Goal: Task Accomplishment & Management: Complete application form

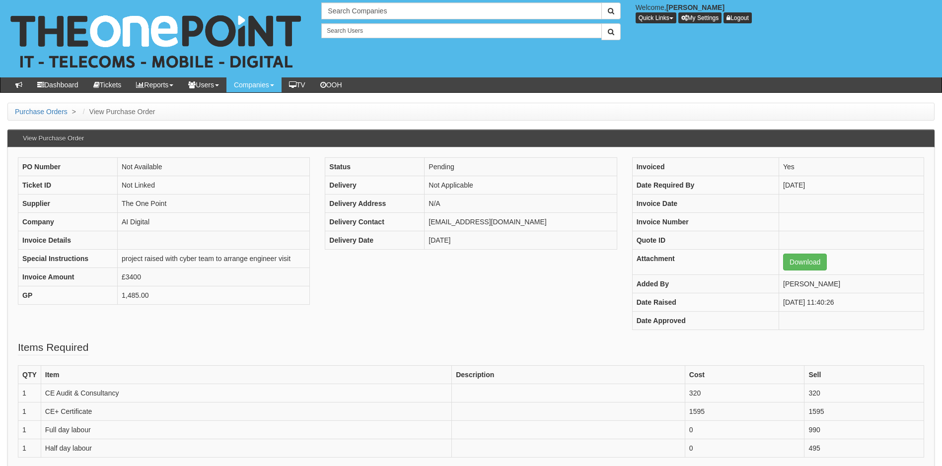
scroll to position [56, 0]
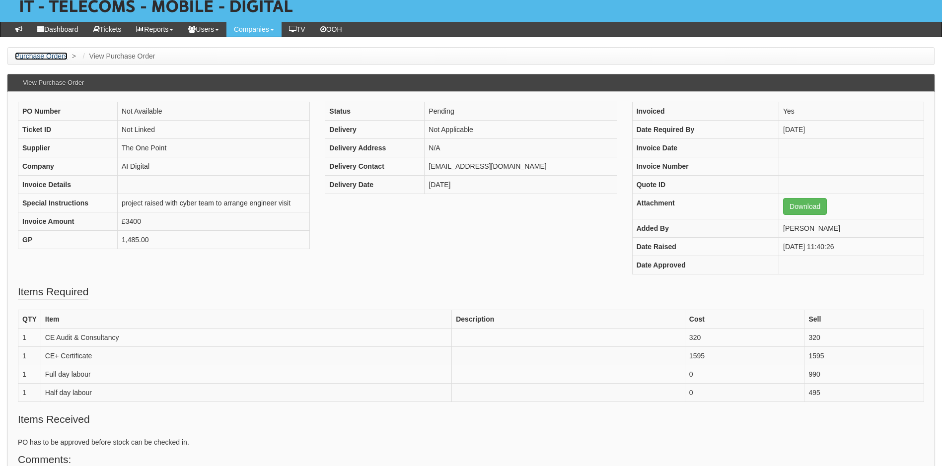
click at [53, 53] on link "Purchase Orders" at bounding box center [41, 56] width 53 height 8
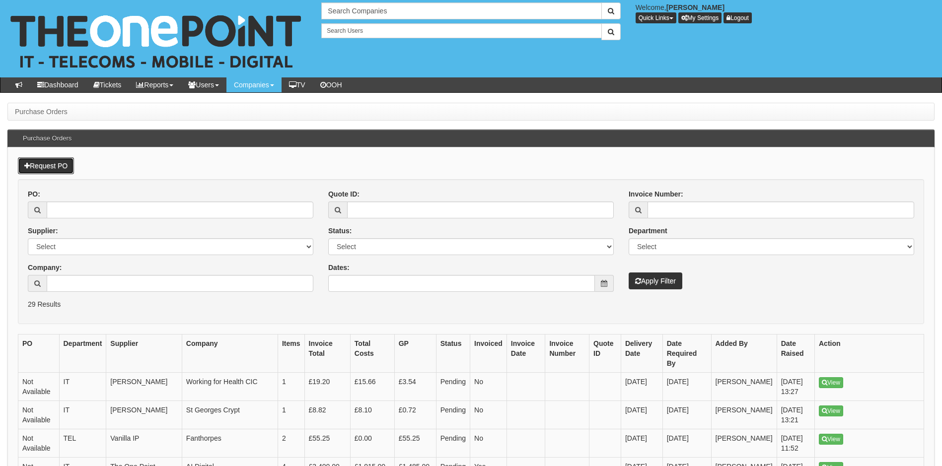
click at [54, 163] on link "Request PO" at bounding box center [46, 165] width 56 height 17
click at [93, 280] on input "Company:" at bounding box center [180, 283] width 267 height 17
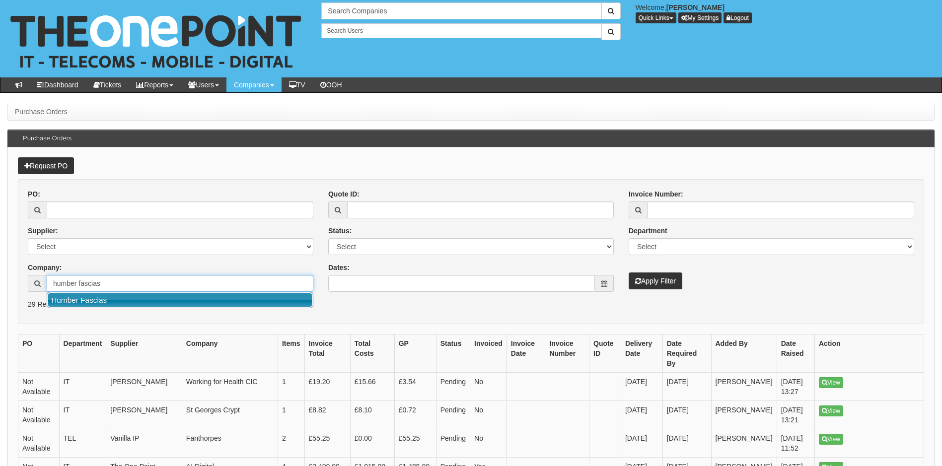
click at [95, 302] on link "Humber Fascias" at bounding box center [180, 300] width 265 height 14
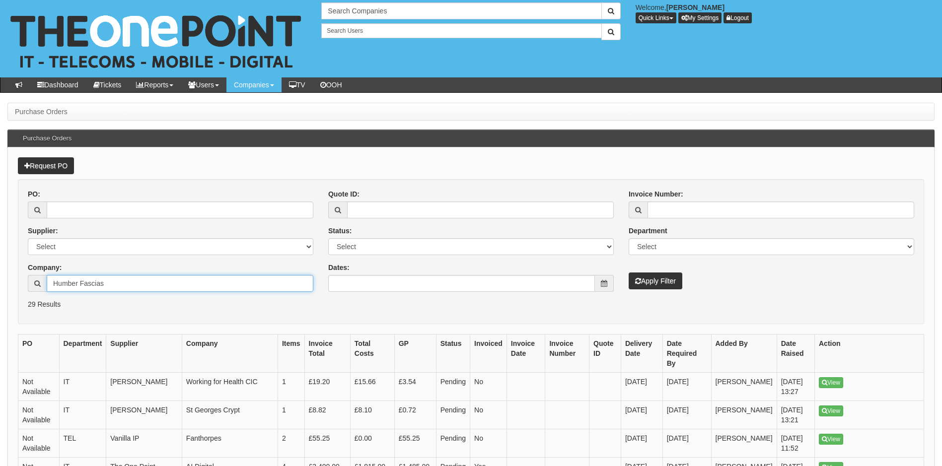
type input "Humber Fascias"
click at [668, 281] on button "Apply Filter" at bounding box center [655, 280] width 54 height 17
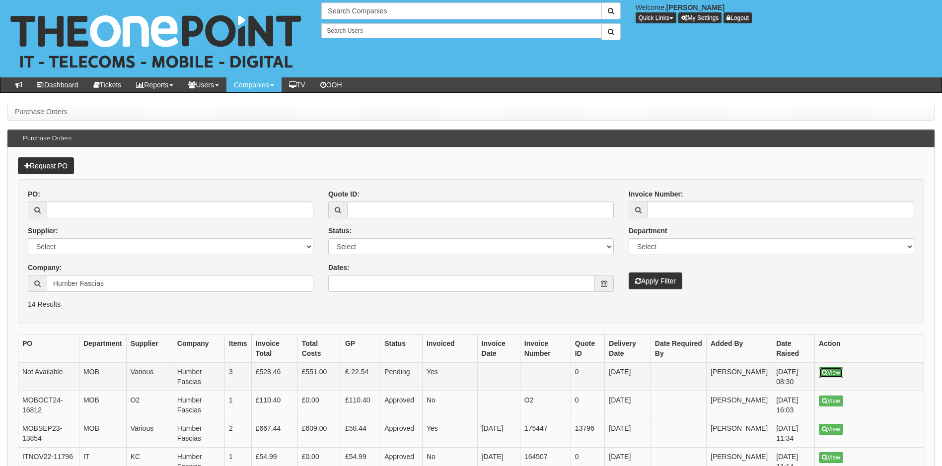
click at [829, 373] on link "View" at bounding box center [830, 372] width 24 height 11
